Goal: Task Accomplishment & Management: Manage account settings

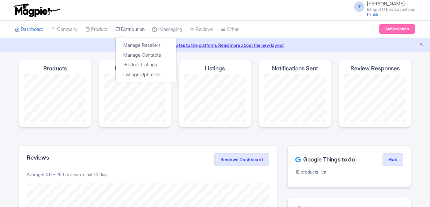
click at [140, 32] on link "Distribution" at bounding box center [129, 30] width 29 height 18
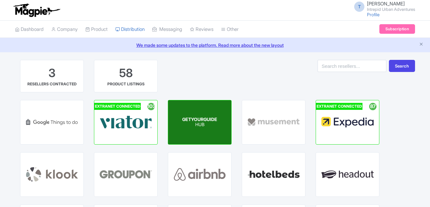
drag, startPoint x: 208, startPoint y: 125, endPoint x: 200, endPoint y: 125, distance: 7.3
click at [201, 119] on span "GETYOURGUIDE" at bounding box center [199, 119] width 35 height 5
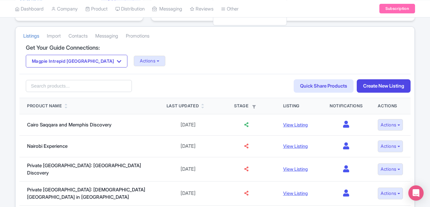
scroll to position [127, 0]
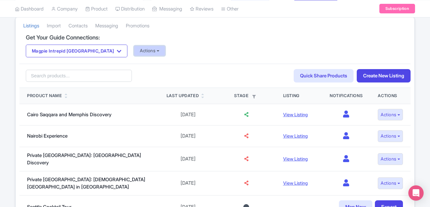
click at [134, 51] on button "Actions" at bounding box center [150, 51] width 32 height 11
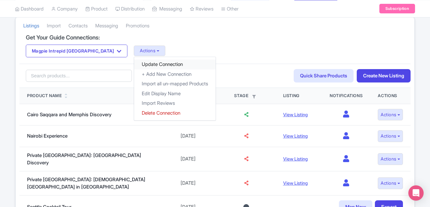
click at [134, 63] on link "Update Connection" at bounding box center [175, 65] width 82 height 10
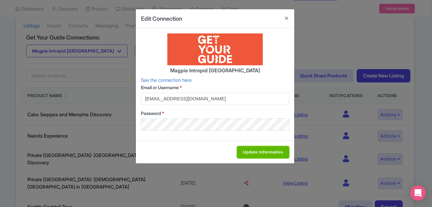
click at [263, 153] on input "Update Information" at bounding box center [263, 152] width 52 height 12
type input "Update Information"
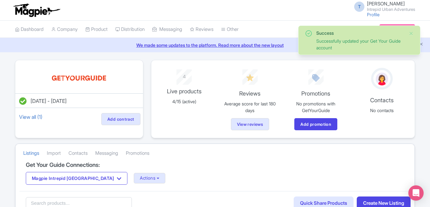
scroll to position [127, 0]
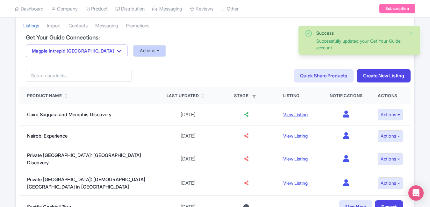
click at [134, 49] on button "Actions" at bounding box center [150, 51] width 32 height 11
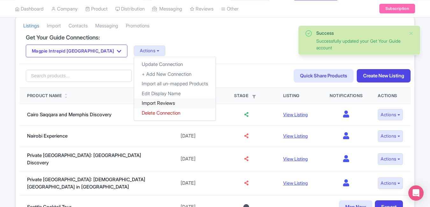
click at [134, 102] on link "Import Reviews" at bounding box center [175, 103] width 82 height 10
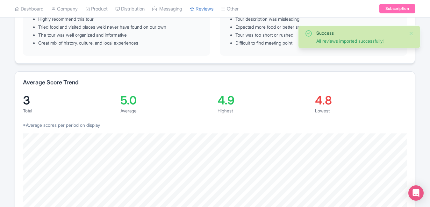
scroll to position [127, 0]
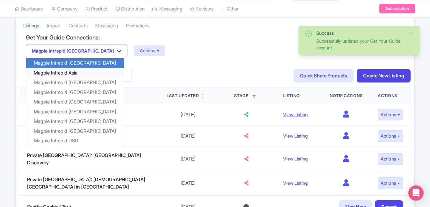
scroll to position [127, 0]
click at [79, 75] on link "Magpie Intrepid Asia" at bounding box center [75, 73] width 98 height 10
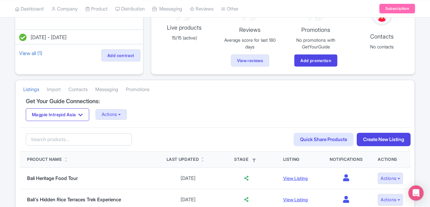
scroll to position [64, 0]
click at [118, 113] on button "Actions" at bounding box center [112, 114] width 32 height 11
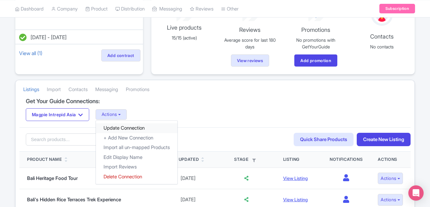
click at [127, 128] on link "Update Connection" at bounding box center [137, 128] width 82 height 10
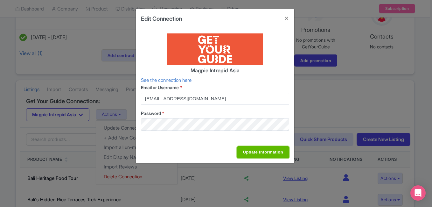
click at [251, 154] on input "Update Information" at bounding box center [263, 152] width 52 height 12
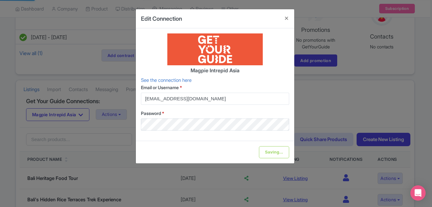
type input "Update Information"
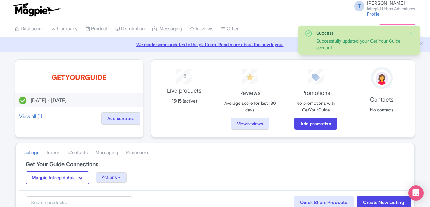
scroll to position [96, 0]
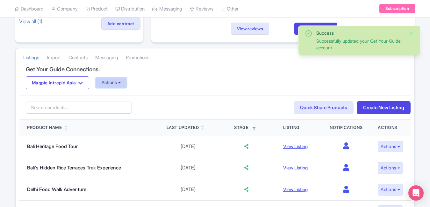
click at [116, 78] on button "Actions" at bounding box center [112, 82] width 32 height 11
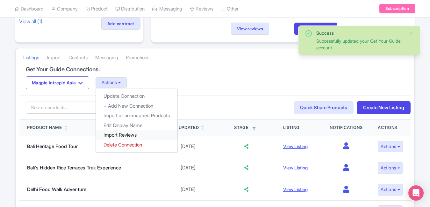
click at [124, 135] on link "Import Reviews" at bounding box center [137, 135] width 82 height 10
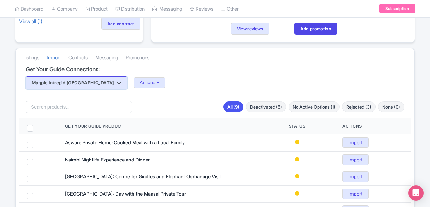
click at [71, 81] on button "Magpie Intrepid [GEOGRAPHIC_DATA]" at bounding box center [77, 82] width 102 height 13
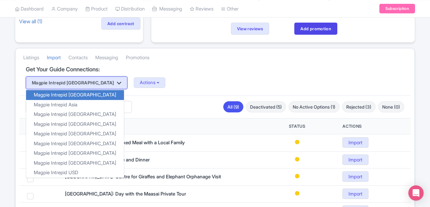
scroll to position [96, 0]
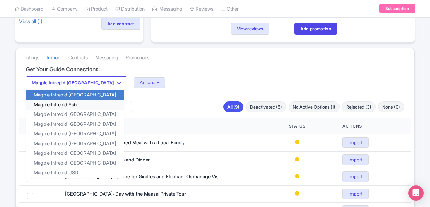
click at [72, 106] on link "Magpie Intrepid Asia" at bounding box center [75, 105] width 98 height 10
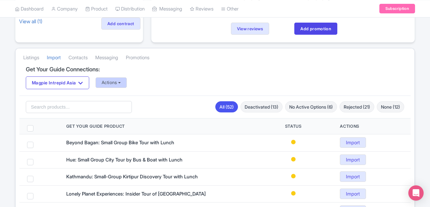
scroll to position [96, 0]
click at [121, 83] on button "Actions" at bounding box center [112, 82] width 32 height 11
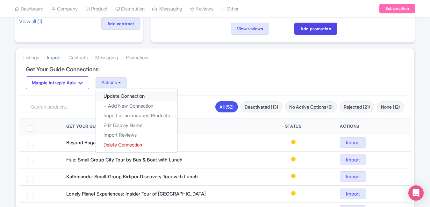
click at [114, 95] on link "Update Connection" at bounding box center [137, 96] width 82 height 10
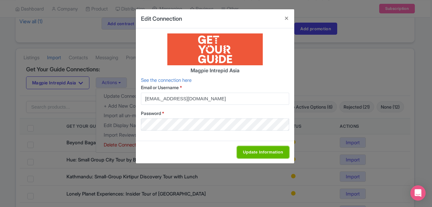
click at [254, 155] on input "Update Information" at bounding box center [263, 152] width 52 height 12
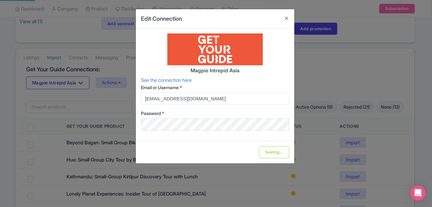
type input "Update Information"
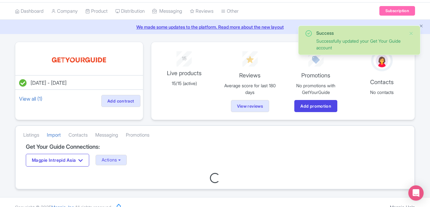
scroll to position [28, 0]
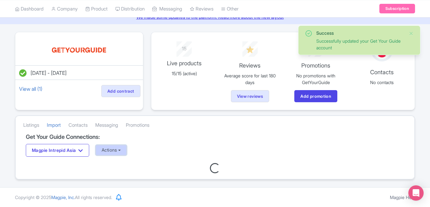
click at [123, 150] on button "Actions" at bounding box center [112, 150] width 32 height 11
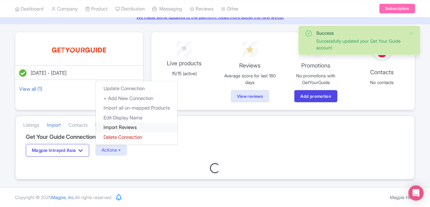
click at [127, 126] on link "Import Reviews" at bounding box center [137, 128] width 82 height 10
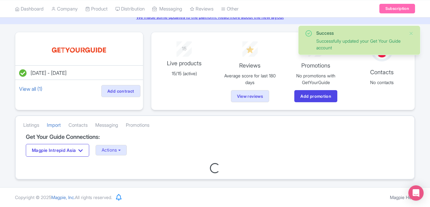
scroll to position [28, 0]
click at [70, 148] on button "Magpie Intrepid Asia" at bounding box center [57, 150] width 63 height 13
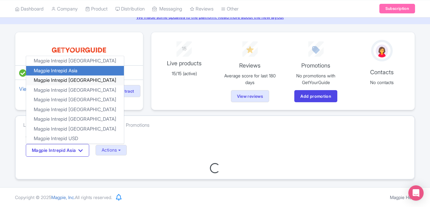
click at [75, 80] on link "Magpie Intrepid [GEOGRAPHIC_DATA]" at bounding box center [75, 80] width 98 height 10
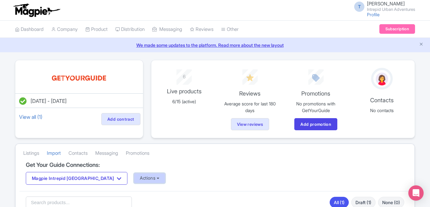
click at [134, 177] on button "Actions" at bounding box center [150, 178] width 32 height 11
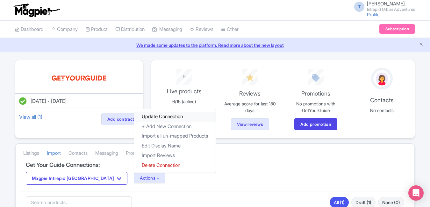
click at [134, 116] on link "Update Connection" at bounding box center [175, 117] width 82 height 10
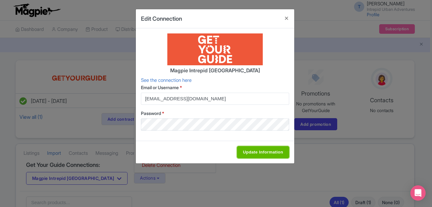
click at [263, 151] on input "Update Information" at bounding box center [263, 152] width 52 height 12
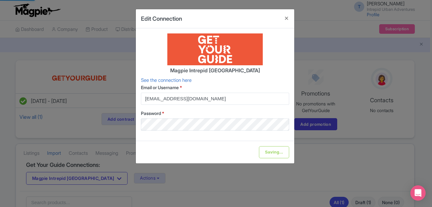
type input "Update Information"
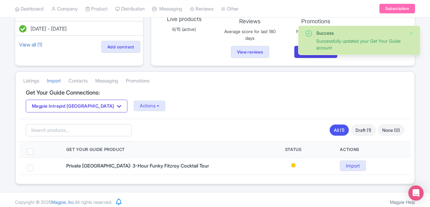
scroll to position [77, 0]
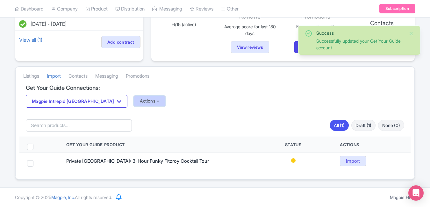
click at [134, 103] on button "Actions" at bounding box center [150, 101] width 32 height 11
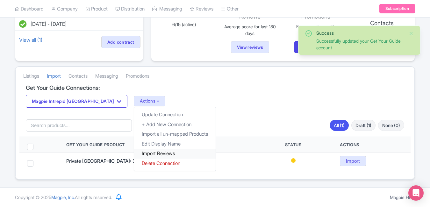
click at [134, 153] on link "Import Reviews" at bounding box center [175, 154] width 82 height 10
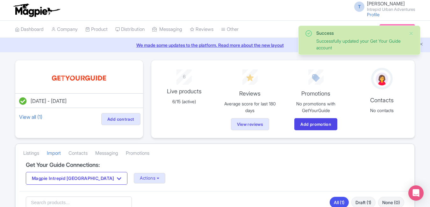
click at [80, 172] on button "Magpie Intrepid [GEOGRAPHIC_DATA]" at bounding box center [77, 178] width 102 height 13
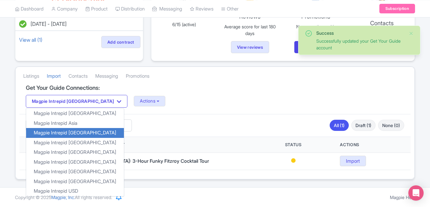
scroll to position [77, 0]
click at [74, 142] on link "Magpie Intrepid [GEOGRAPHIC_DATA]" at bounding box center [75, 143] width 98 height 10
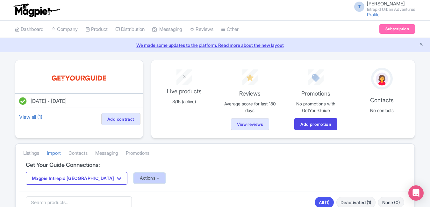
click at [134, 181] on button "Actions" at bounding box center [150, 178] width 32 height 11
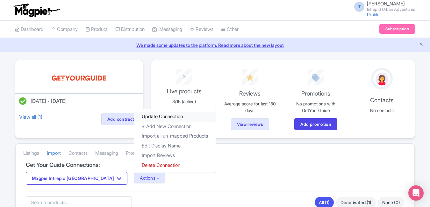
click at [134, 116] on link "Update Connection" at bounding box center [175, 117] width 82 height 10
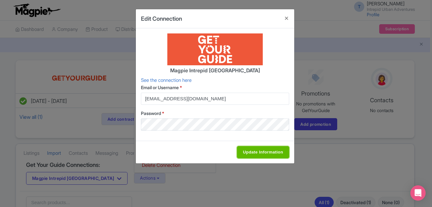
click at [262, 153] on input "Update Information" at bounding box center [263, 152] width 52 height 12
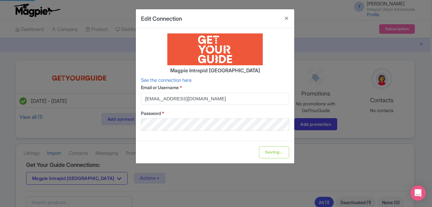
type input "Update Information"
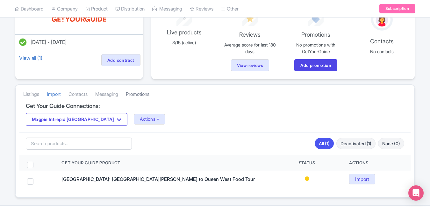
scroll to position [64, 0]
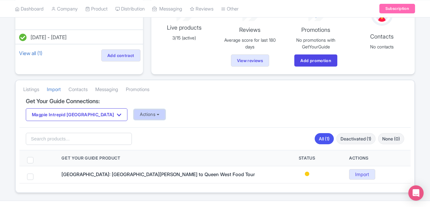
click at [134, 111] on button "Actions" at bounding box center [150, 114] width 32 height 11
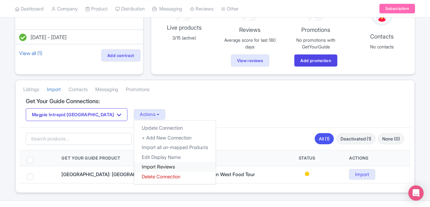
click at [134, 169] on link "Import Reviews" at bounding box center [175, 167] width 82 height 10
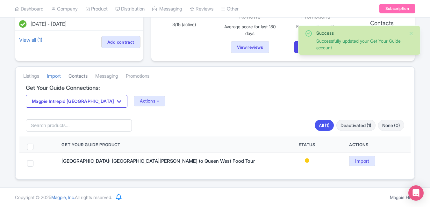
scroll to position [77, 0]
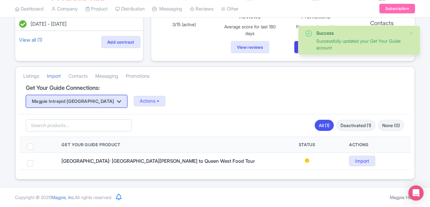
click at [75, 103] on button "Magpie Intrepid [GEOGRAPHIC_DATA]" at bounding box center [77, 101] width 102 height 13
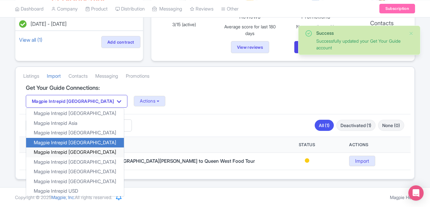
click at [72, 152] on link "Magpie Intrepid Europe" at bounding box center [75, 152] width 98 height 10
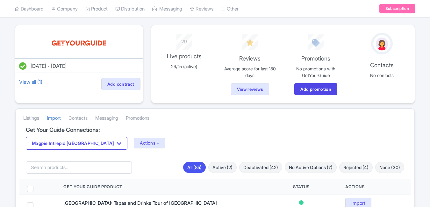
scroll to position [96, 0]
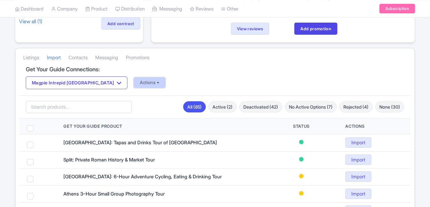
drag, startPoint x: 116, startPoint y: 79, endPoint x: 126, endPoint y: 84, distance: 11.3
click at [134, 79] on button "Actions" at bounding box center [150, 82] width 32 height 11
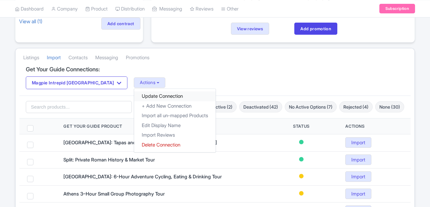
click at [139, 99] on link "Update Connection" at bounding box center [175, 96] width 82 height 10
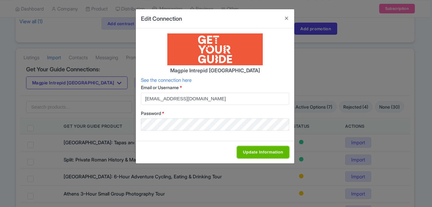
click at [256, 151] on input "Update Information" at bounding box center [263, 152] width 52 height 12
type input "Update Information"
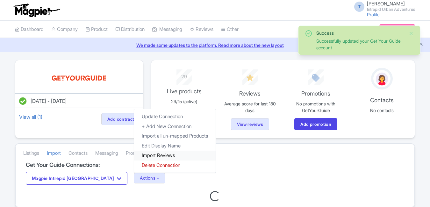
click at [134, 153] on link "Import Reviews" at bounding box center [175, 156] width 82 height 10
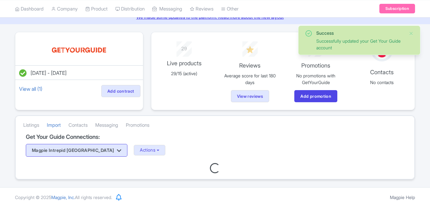
scroll to position [28, 0]
click at [117, 148] on icon "button" at bounding box center [119, 150] width 4 height 5
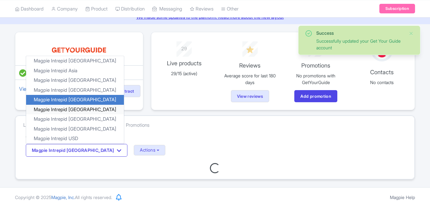
click at [86, 109] on link "Magpie Intrepid Japan" at bounding box center [75, 109] width 98 height 10
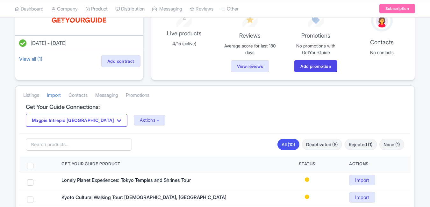
scroll to position [64, 0]
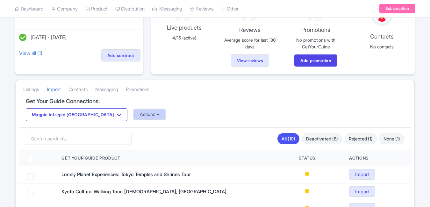
click at [134, 115] on button "Actions" at bounding box center [150, 114] width 32 height 11
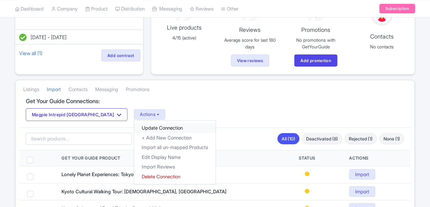
click at [134, 124] on link "Update Connection" at bounding box center [175, 128] width 82 height 10
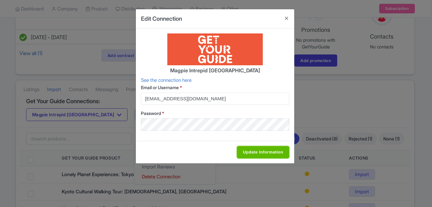
click at [253, 152] on input "Update Information" at bounding box center [263, 152] width 52 height 12
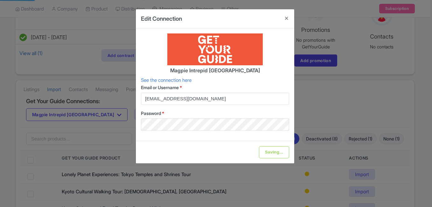
type input "Update Information"
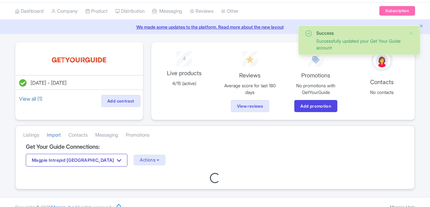
scroll to position [28, 0]
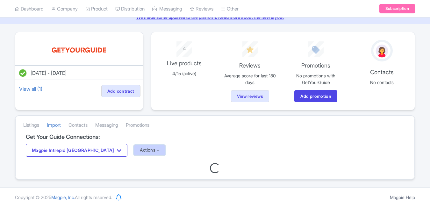
click at [134, 148] on button "Actions" at bounding box center [150, 150] width 32 height 11
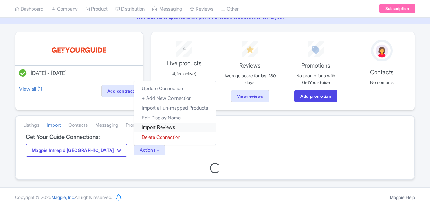
click at [134, 126] on link "Import Reviews" at bounding box center [175, 128] width 82 height 10
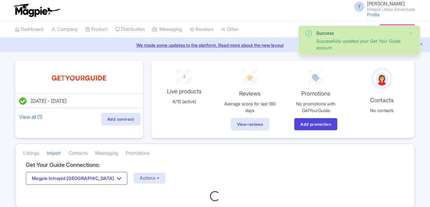
scroll to position [28, 0]
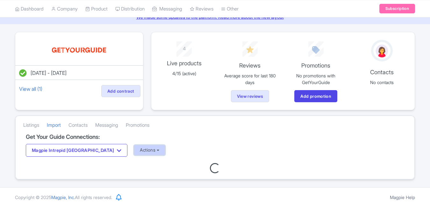
click at [134, 149] on button "Actions" at bounding box center [150, 150] width 32 height 11
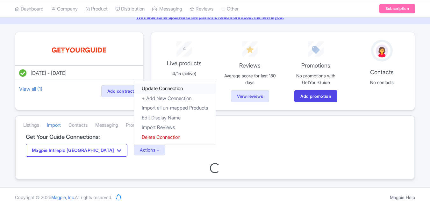
click at [142, 88] on link "Update Connection" at bounding box center [175, 89] width 82 height 10
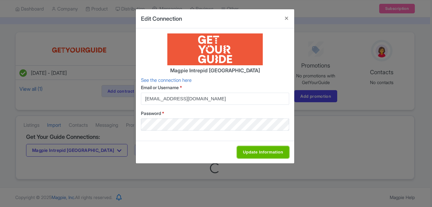
click at [269, 154] on input "Update Information" at bounding box center [263, 152] width 52 height 12
type input "Update Information"
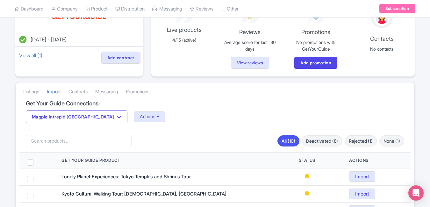
scroll to position [64, 0]
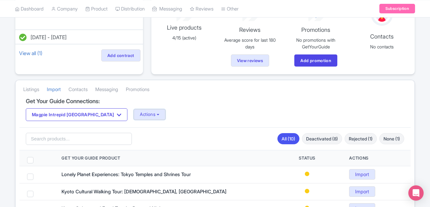
drag, startPoint x: 126, startPoint y: 113, endPoint x: 120, endPoint y: 121, distance: 10.1
click at [134, 113] on button "Actions" at bounding box center [150, 114] width 32 height 11
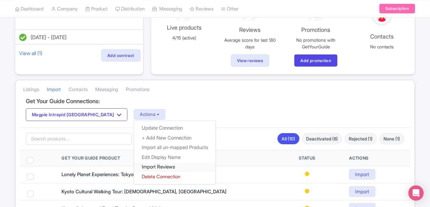
click at [134, 167] on link "Import Reviews" at bounding box center [175, 167] width 82 height 10
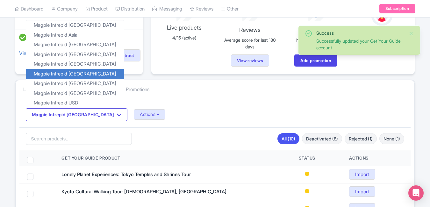
scroll to position [64, 0]
click at [84, 84] on link "Magpie Intrepid [GEOGRAPHIC_DATA]" at bounding box center [75, 84] width 98 height 10
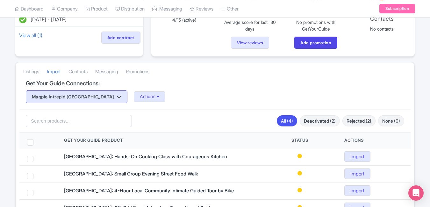
scroll to position [96, 0]
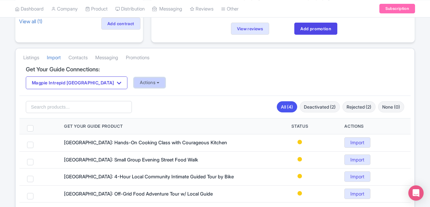
click at [134, 82] on button "Actions" at bounding box center [150, 82] width 32 height 11
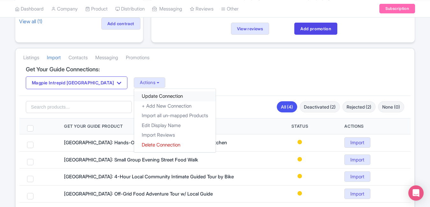
click at [134, 97] on link "Update Connection" at bounding box center [175, 96] width 82 height 10
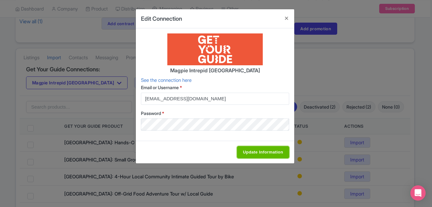
click at [242, 150] on input "Update Information" at bounding box center [263, 152] width 52 height 12
type input "Update Information"
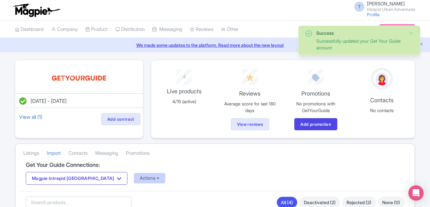
scroll to position [96, 0]
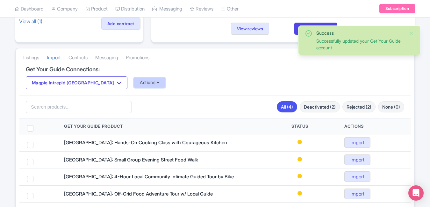
click at [134, 83] on button "Actions" at bounding box center [150, 82] width 32 height 11
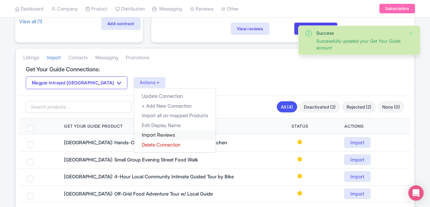
click at [134, 133] on link "Import Reviews" at bounding box center [175, 135] width 82 height 10
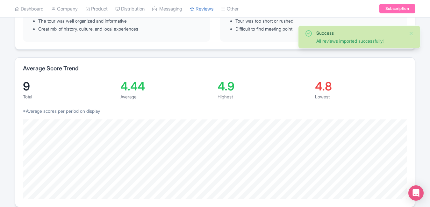
scroll to position [159, 0]
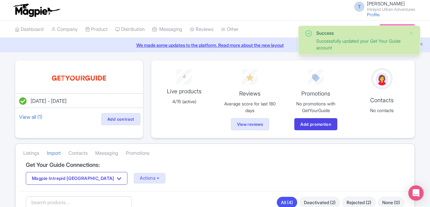
scroll to position [96, 0]
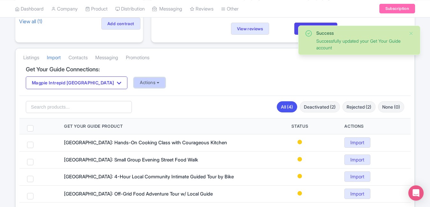
click at [134, 79] on button "Actions" at bounding box center [150, 82] width 32 height 11
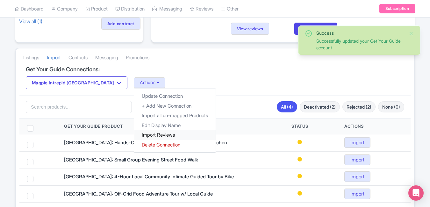
click at [134, 135] on link "Import Reviews" at bounding box center [175, 135] width 82 height 10
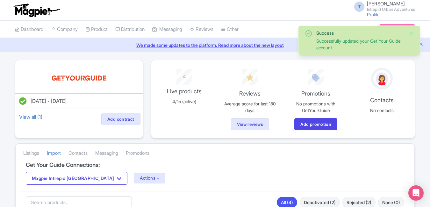
scroll to position [96, 0]
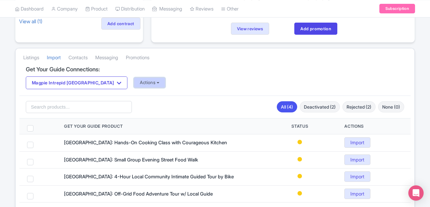
click at [134, 79] on button "Actions" at bounding box center [150, 82] width 32 height 11
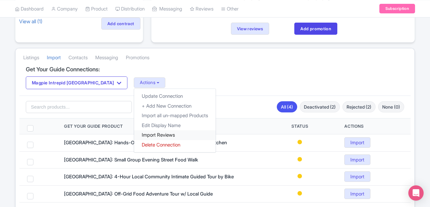
click at [134, 135] on link "Import Reviews" at bounding box center [175, 135] width 82 height 10
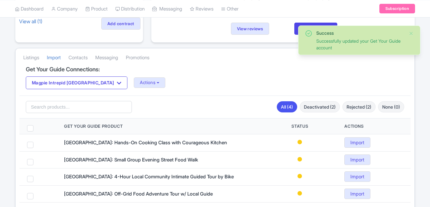
scroll to position [96, 0]
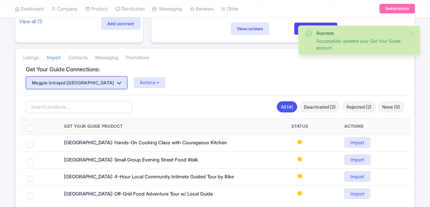
click at [81, 85] on button "Magpie Intrepid Thailand" at bounding box center [77, 82] width 102 height 13
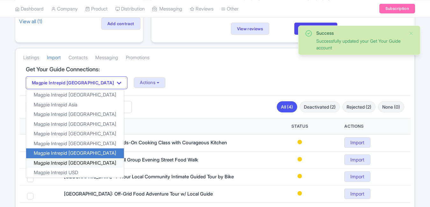
click at [69, 163] on link "Magpie Intrepid Turkey" at bounding box center [75, 163] width 98 height 10
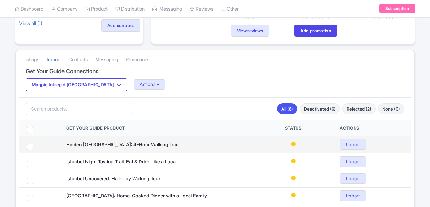
scroll to position [96, 0]
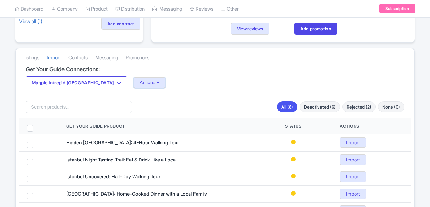
drag, startPoint x: 114, startPoint y: 80, endPoint x: 117, endPoint y: 89, distance: 9.1
click at [134, 80] on button "Actions" at bounding box center [150, 82] width 32 height 11
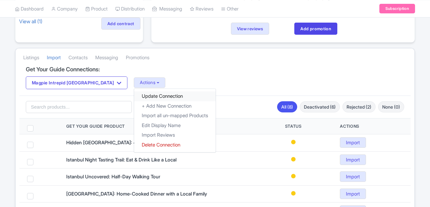
click at [134, 93] on link "Update Connection" at bounding box center [175, 96] width 82 height 10
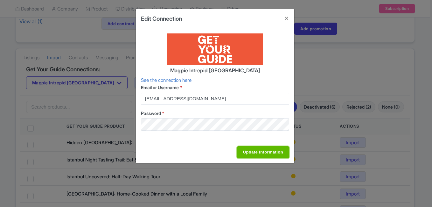
click at [263, 152] on input "Update Information" at bounding box center [263, 152] width 52 height 12
type input "Update Information"
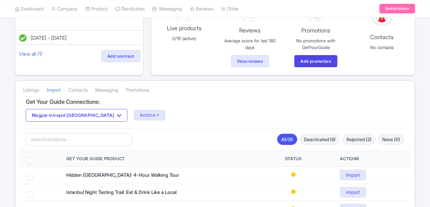
scroll to position [64, 0]
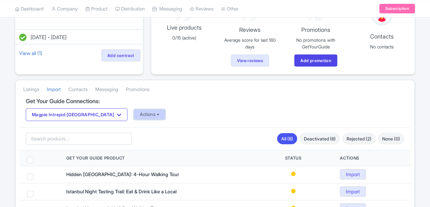
click at [134, 114] on button "Actions" at bounding box center [150, 114] width 32 height 11
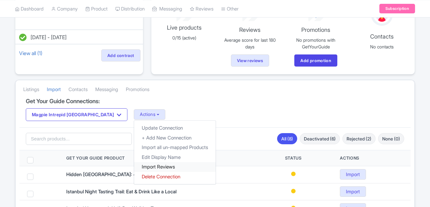
click at [134, 166] on link "Import Reviews" at bounding box center [175, 167] width 82 height 10
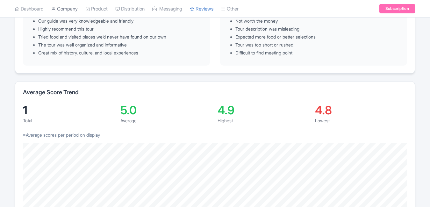
scroll to position [127, 0]
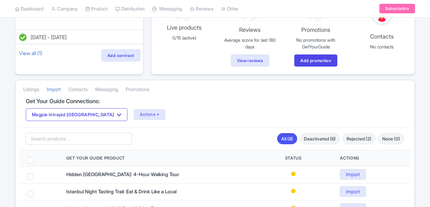
scroll to position [64, 0]
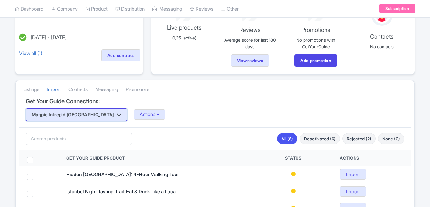
click at [68, 111] on button "Magpie Intrepid [GEOGRAPHIC_DATA]" at bounding box center [77, 114] width 102 height 13
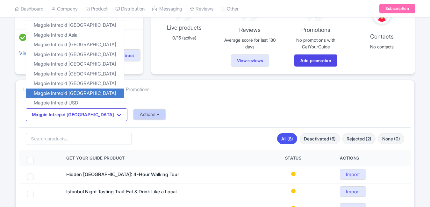
click at [134, 117] on button "Actions" at bounding box center [150, 114] width 32 height 11
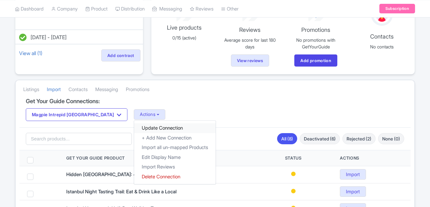
click at [142, 127] on link "Update Connection" at bounding box center [175, 128] width 82 height 10
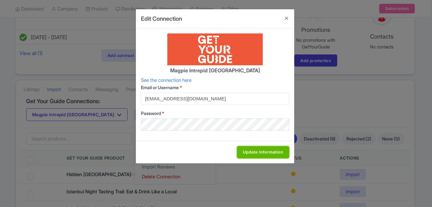
click at [259, 153] on input "Update Information" at bounding box center [263, 152] width 52 height 12
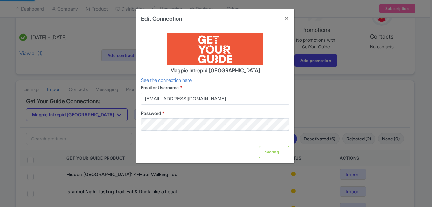
type input "Update Information"
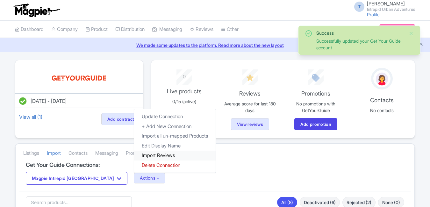
click at [134, 155] on link "Import Reviews" at bounding box center [175, 156] width 82 height 10
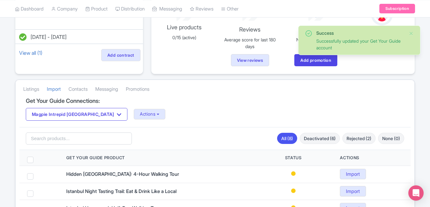
scroll to position [127, 0]
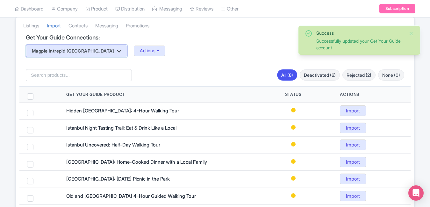
click at [78, 53] on button "Magpie Intrepid [GEOGRAPHIC_DATA]" at bounding box center [77, 51] width 102 height 13
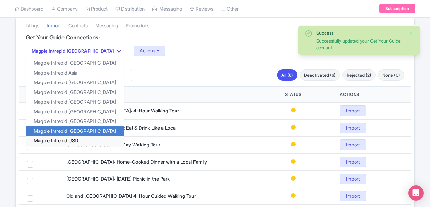
click at [73, 139] on link "Magpie Intrepid USD" at bounding box center [75, 141] width 98 height 10
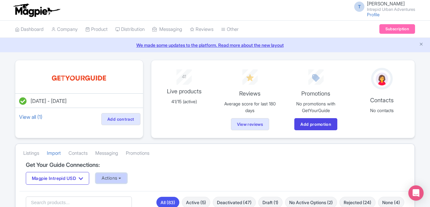
click at [106, 179] on button "Actions" at bounding box center [112, 178] width 32 height 11
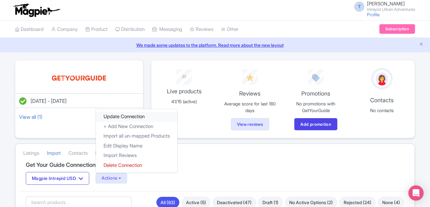
click at [133, 116] on link "Update Connection" at bounding box center [137, 117] width 82 height 10
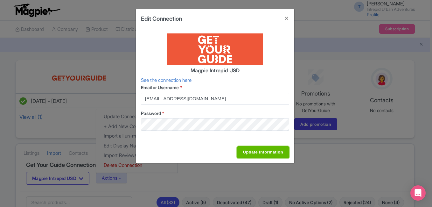
click at [274, 150] on input "Update Information" at bounding box center [263, 152] width 52 height 12
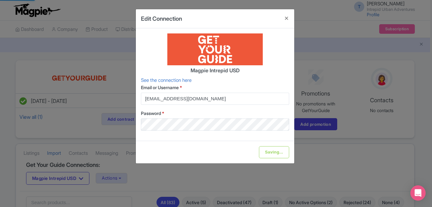
type input "Update Information"
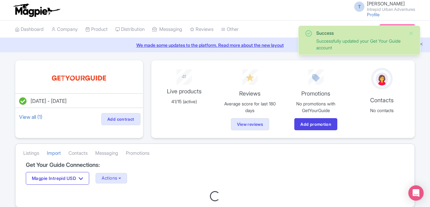
scroll to position [28, 0]
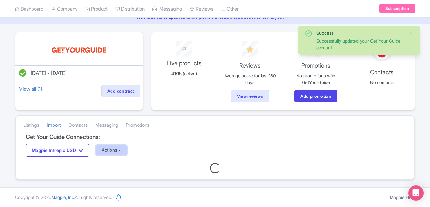
click at [110, 147] on button "Actions" at bounding box center [112, 150] width 32 height 11
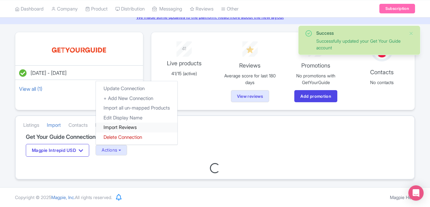
click at [115, 127] on link "Import Reviews" at bounding box center [137, 128] width 82 height 10
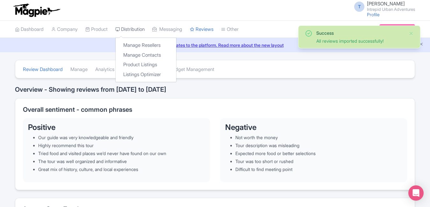
click at [143, 30] on link "Distribution" at bounding box center [129, 30] width 29 height 18
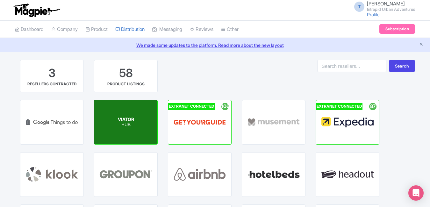
click at [115, 122] on div "VIATOR HUB" at bounding box center [125, 122] width 63 height 44
